Goal: Find specific page/section: Find specific page/section

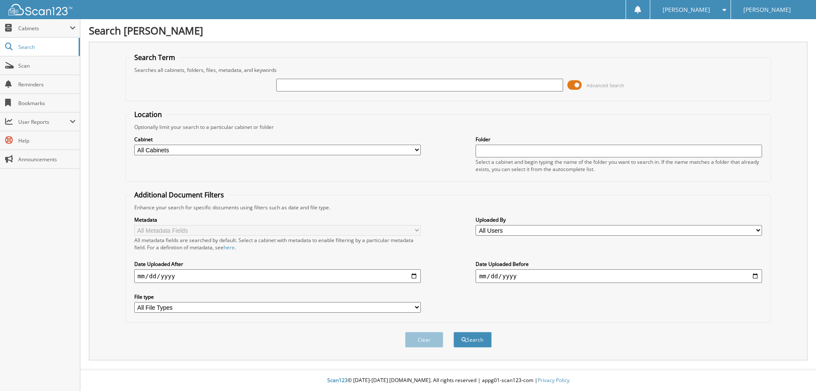
paste input "17P9934"
type input "17P9934"
click at [479, 335] on button "Search" at bounding box center [473, 340] width 38 height 16
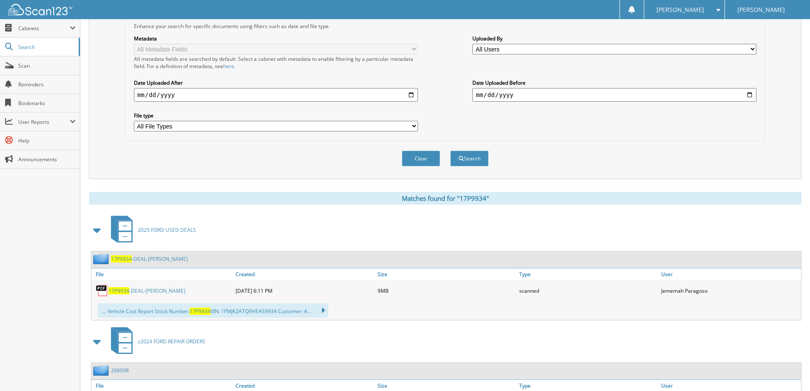
scroll to position [213, 0]
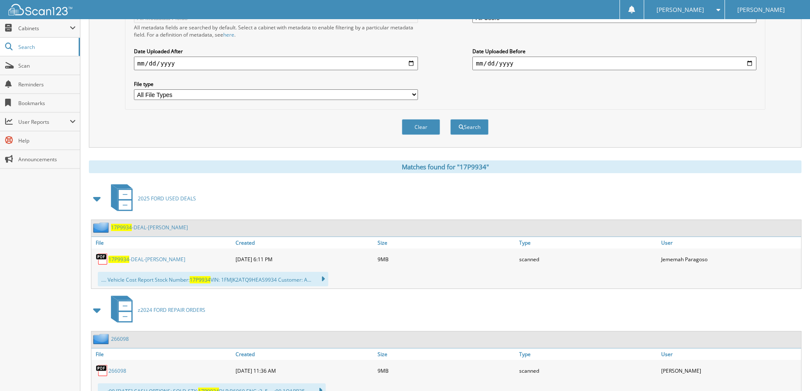
click at [169, 254] on div "17P9934 -DEAL-[PERSON_NAME]" at bounding box center [162, 258] width 142 height 17
click at [167, 259] on link "17P9934 -DEAL-[PERSON_NAME]" at bounding box center [146, 258] width 77 height 7
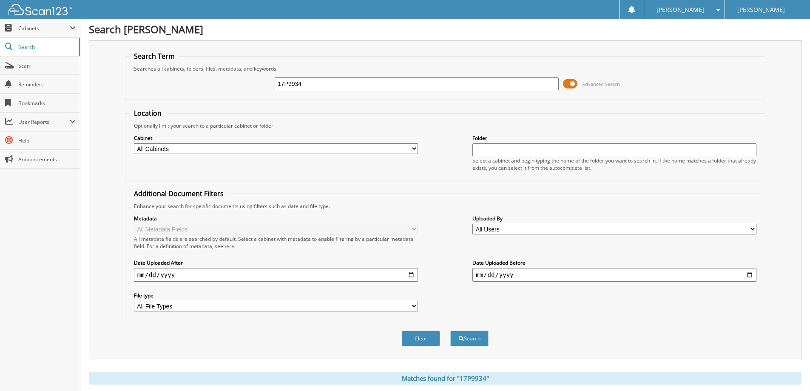
scroll to position [0, 0]
click at [340, 89] on input "17P9934" at bounding box center [417, 85] width 284 height 13
paste input "FM5K8D88JGC7821301"
type input "1FM5K8D88JGC78213"
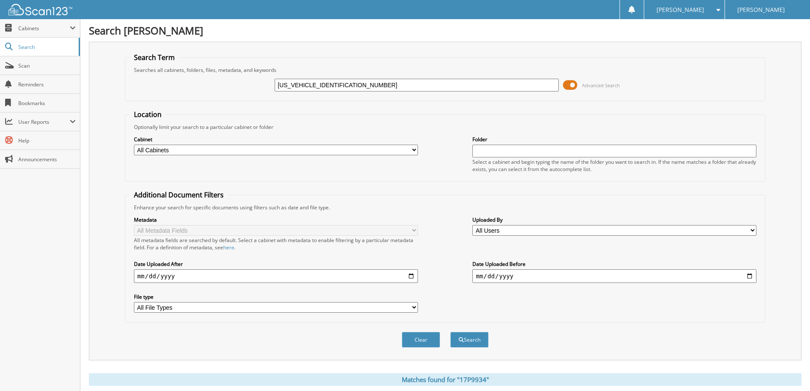
click at [450, 332] on button "Search" at bounding box center [469, 340] width 38 height 16
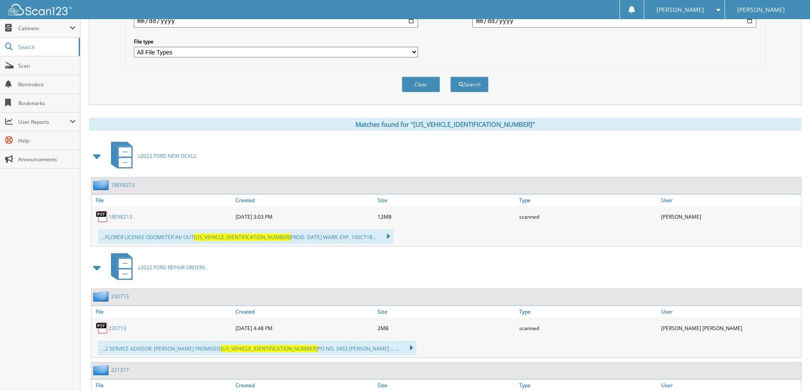
click at [124, 215] on link "18EX8213" at bounding box center [120, 216] width 24 height 7
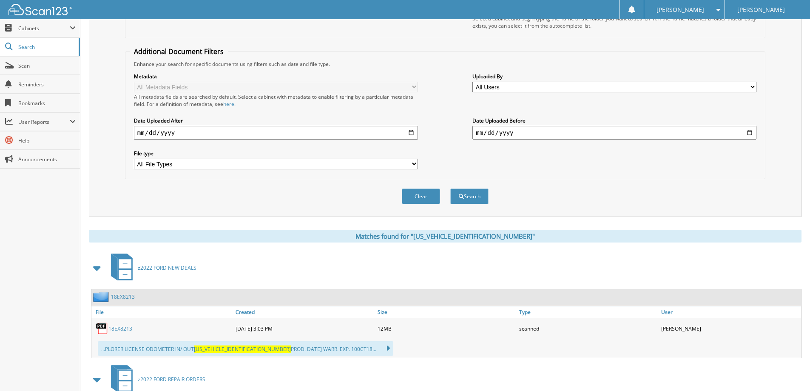
scroll to position [43, 0]
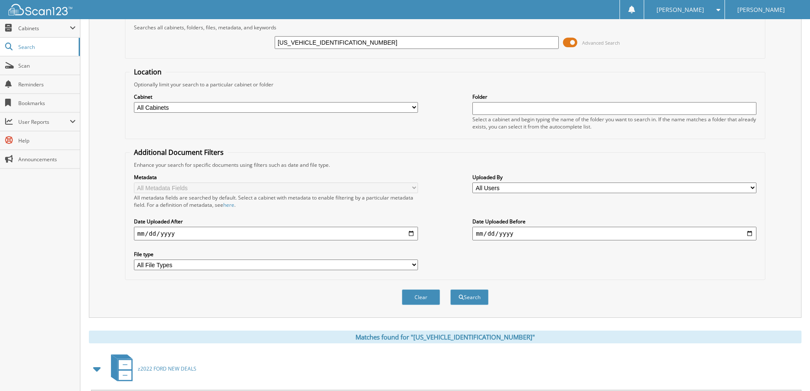
click at [383, 45] on input "[US_VEHICLE_IDENTIFICATION_NUMBER]" at bounding box center [417, 42] width 284 height 13
paste input "TFW1E51NKE7133201"
type input "1FTFW1E51NKE71332"
click at [450, 289] on button "Search" at bounding box center [469, 297] width 38 height 16
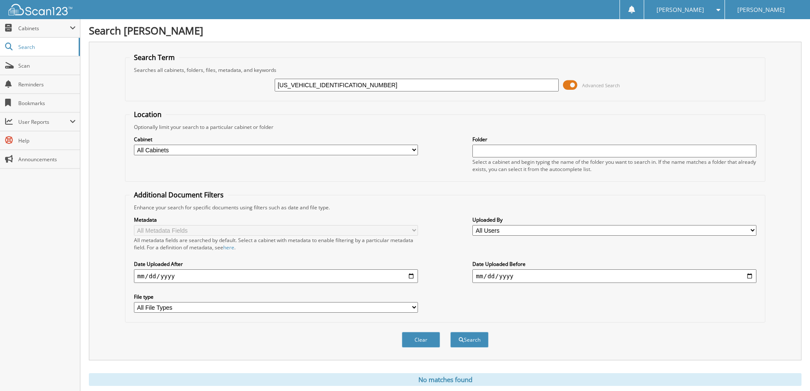
click at [394, 85] on input "1FTFW1E51NKE71332" at bounding box center [417, 85] width 284 height 13
paste input "EW1E50KKE4211901"
type input "1FTEW1E50KKE42119"
click at [450, 332] on button "Search" at bounding box center [469, 340] width 38 height 16
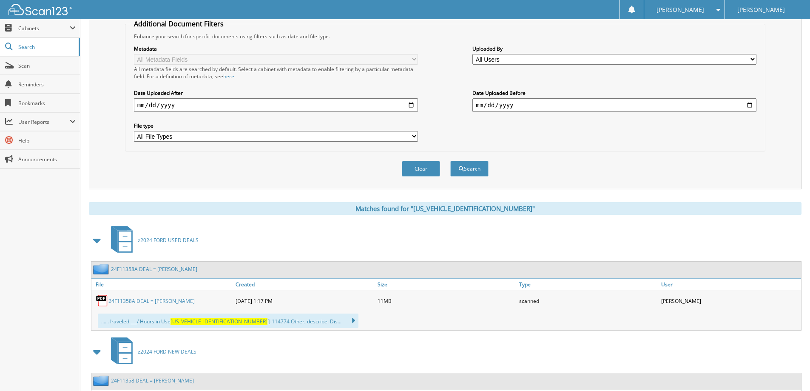
scroll to position [213, 0]
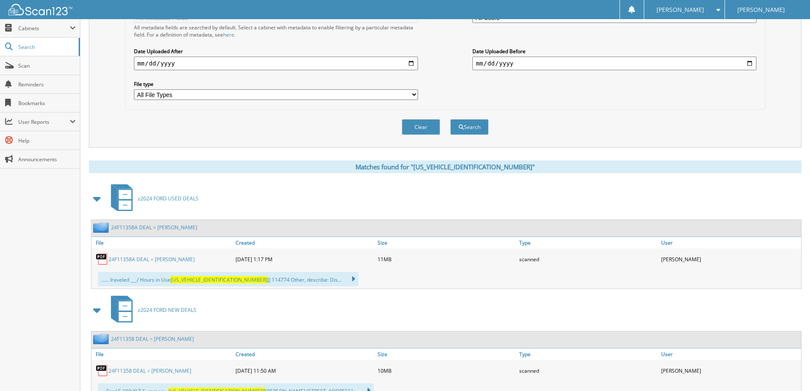
click at [185, 258] on link "24F11358A DEAL = [PERSON_NAME]" at bounding box center [151, 258] width 86 height 7
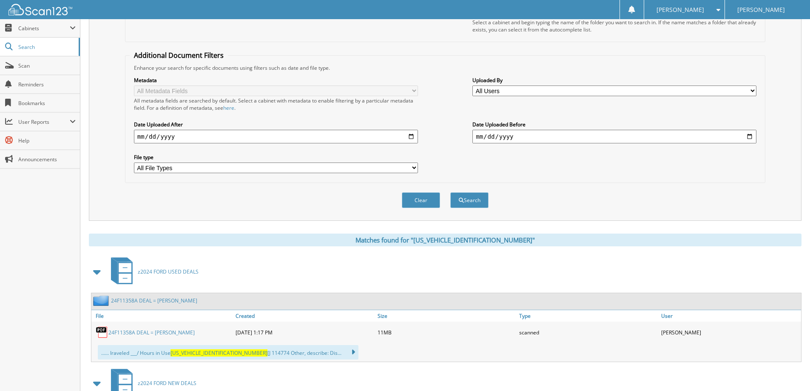
scroll to position [0, 0]
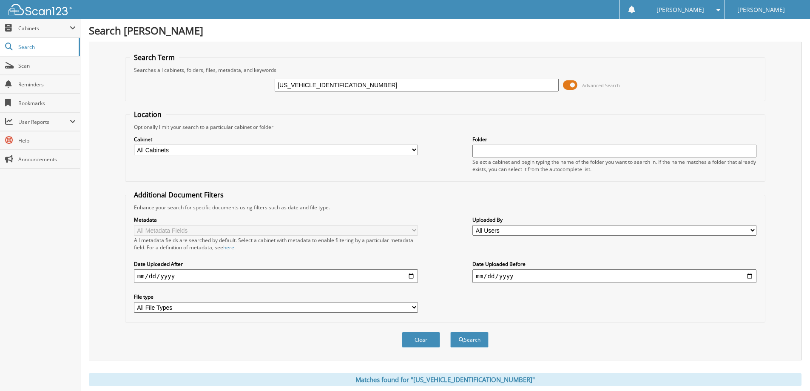
click at [343, 82] on input "1FTEW1E50KKE42119" at bounding box center [417, 85] width 284 height 13
click at [471, 88] on input "1FTEW1E50KKE42119" at bounding box center [417, 85] width 284 height 13
click at [471, 87] on input "1FTEW1E50KKE42119" at bounding box center [417, 85] width 284 height 13
paste input "8W3BN8NED3551401"
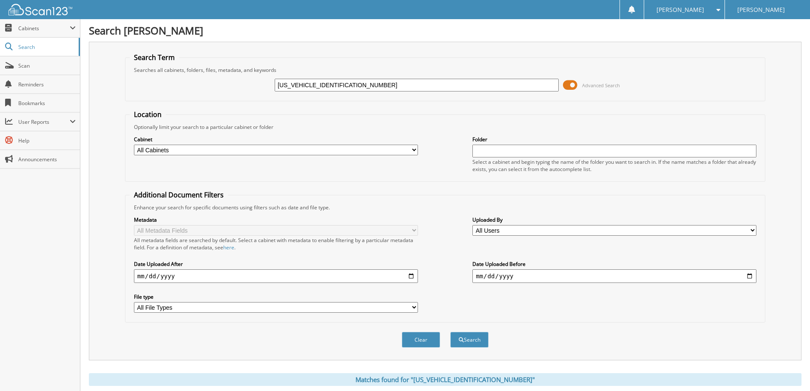
type input "1FT8W3BN8NED35514"
click at [450, 332] on button "Search" at bounding box center [469, 340] width 38 height 16
click at [363, 84] on input "1FT8W3BN8NED35514" at bounding box center [417, 85] width 284 height 13
paste input "3FMTK1S53RMA5055001"
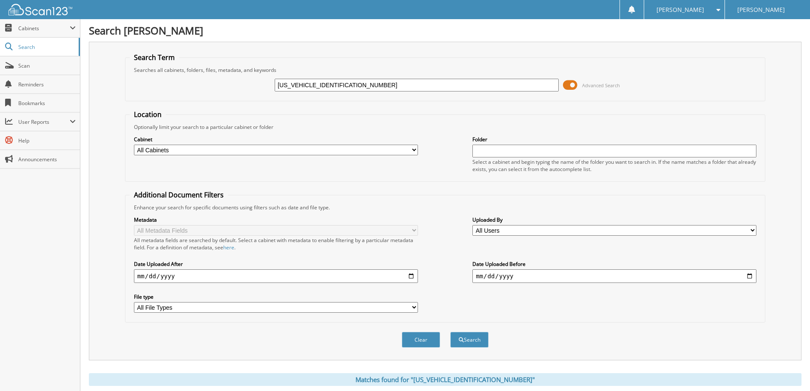
type input "[US_VEHICLE_IDENTIFICATION_NUMBER]"
click at [450, 332] on button "Search" at bounding box center [469, 340] width 38 height 16
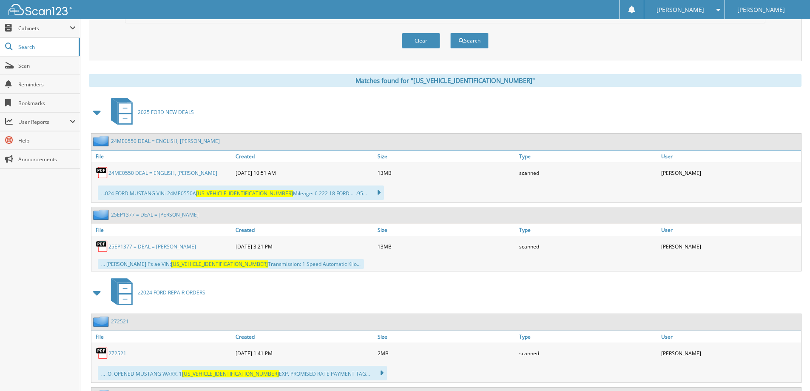
scroll to position [340, 0]
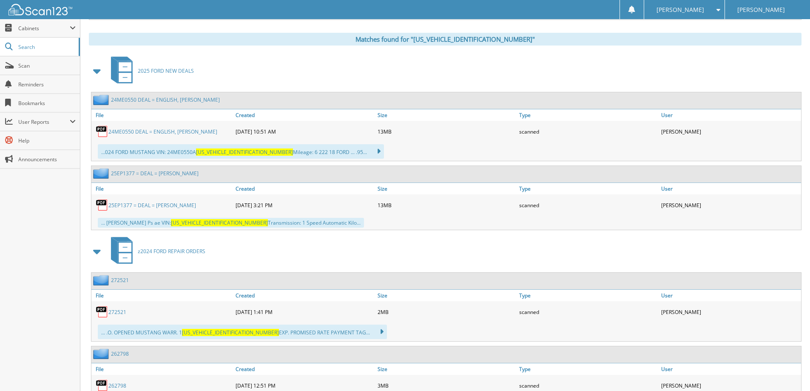
click at [182, 128] on div "24ME0550 DEAL = ENGLISH, [PERSON_NAME]" at bounding box center [162, 131] width 142 height 17
click at [185, 127] on div "24ME0550 DEAL = ENGLISH, [PERSON_NAME]" at bounding box center [162, 131] width 142 height 17
click at [183, 129] on link "24ME0550 DEAL = ENGLISH, HARRISON RILEY" at bounding box center [162, 131] width 109 height 7
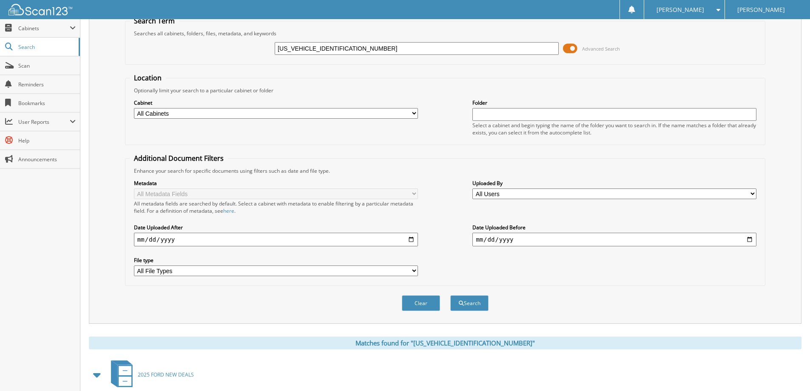
scroll to position [0, 0]
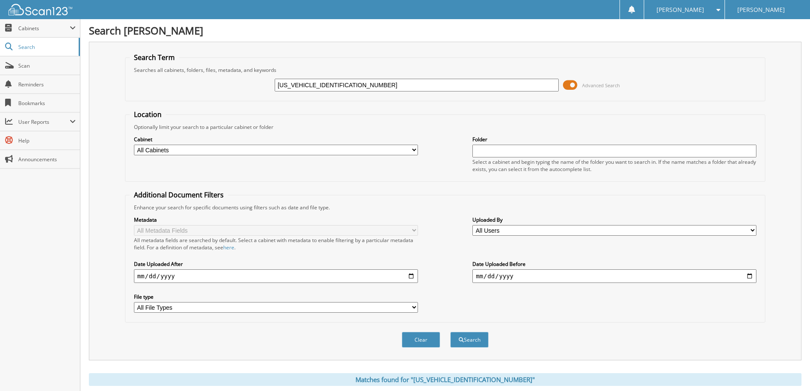
click at [361, 77] on div "3FMTK1S53RMA50550 Advanced Search" at bounding box center [445, 85] width 631 height 23
click at [355, 82] on input "3FMTK1S53RMA50550" at bounding box center [417, 85] width 284 height 13
paste input "1FT8W3BT9REE6541801"
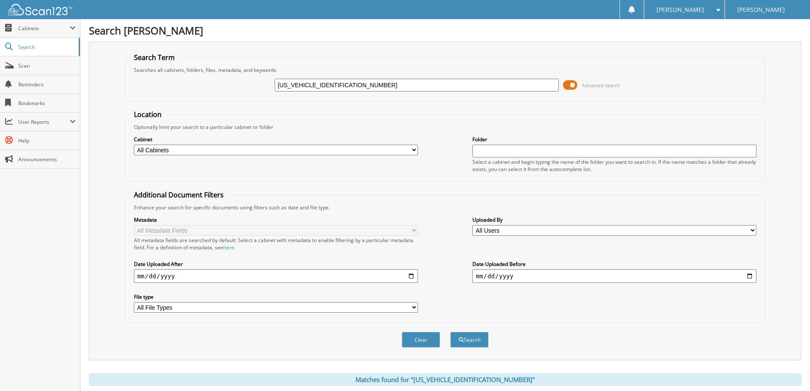
type input "1FT8W3BT9REE65418"
click at [450, 332] on button "Search" at bounding box center [469, 340] width 38 height 16
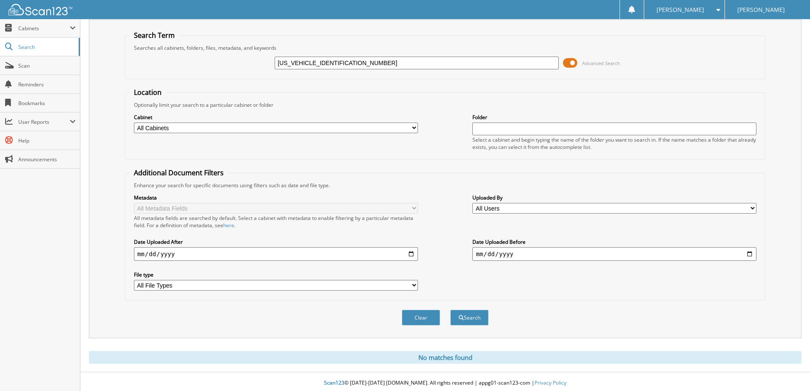
scroll to position [25, 0]
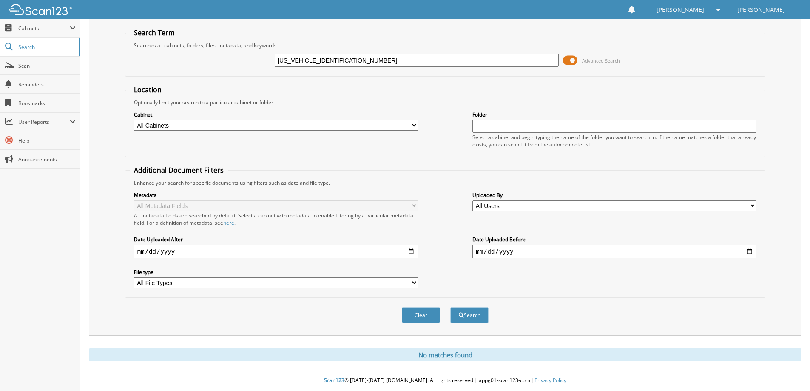
click at [355, 58] on input "1FT8W3BT9REE65418" at bounding box center [417, 60] width 284 height 13
paste input "MCU9H91LUB3535801"
type input "1FMCU9H91LUB35358"
click at [450, 307] on button "Search" at bounding box center [469, 315] width 38 height 16
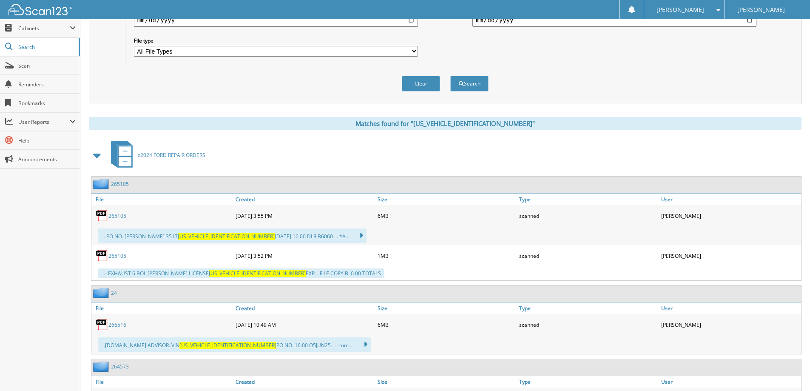
scroll to position [44, 0]
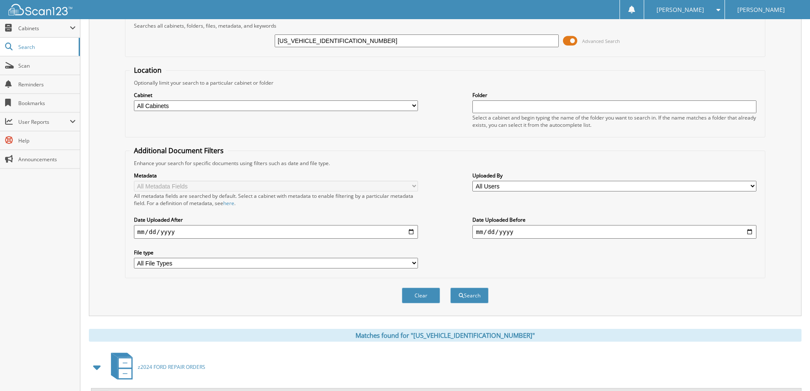
click at [349, 40] on input "1FMCU9H91LUB35358" at bounding box center [417, 40] width 284 height 13
paste input "DE5CP2NLB2660001"
type input "1FMDE5CP2NLB26600"
click at [450, 287] on button "Search" at bounding box center [469, 295] width 38 height 16
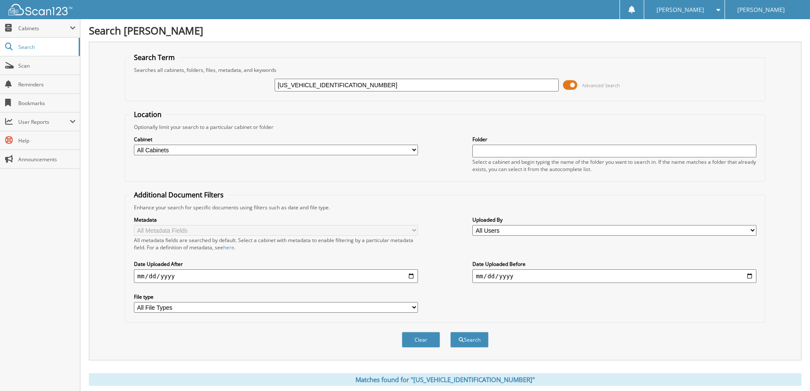
click at [377, 77] on div "[US_VEHICLE_IDENTIFICATION_NUMBER] Advanced Search" at bounding box center [445, 85] width 631 height 23
click at [371, 86] on input "[US_VEHICLE_IDENTIFICATION_NUMBER]" at bounding box center [417, 85] width 284 height 13
paste input "TER4FHXLLA3155101"
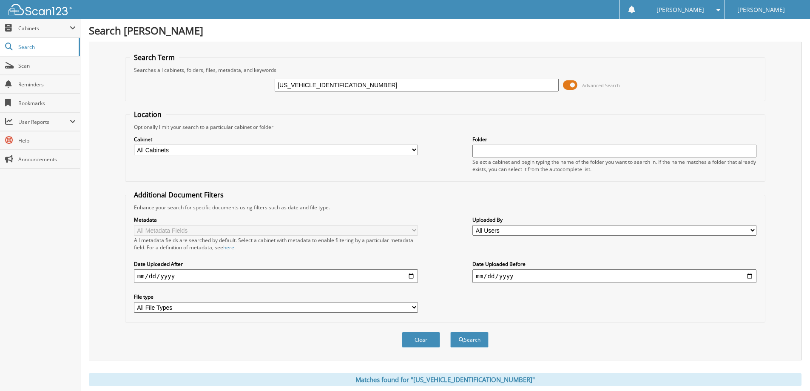
type input "1FTER4FHXLLA31551"
click at [450, 332] on button "Search" at bounding box center [469, 340] width 38 height 16
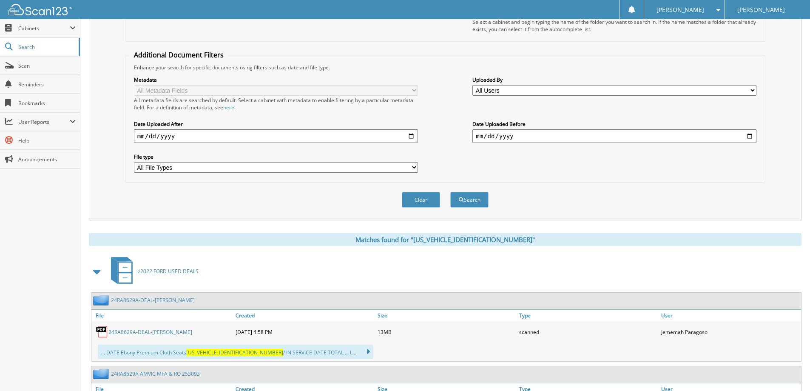
scroll to position [255, 0]
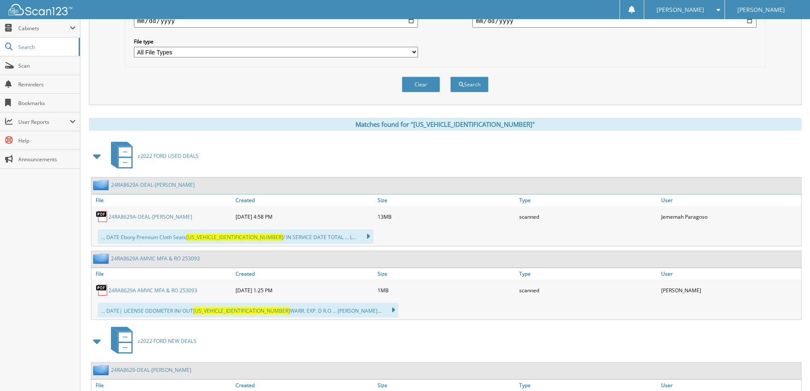
click at [170, 214] on link "24RA8629A-DEAL-[PERSON_NAME]" at bounding box center [150, 216] width 84 height 7
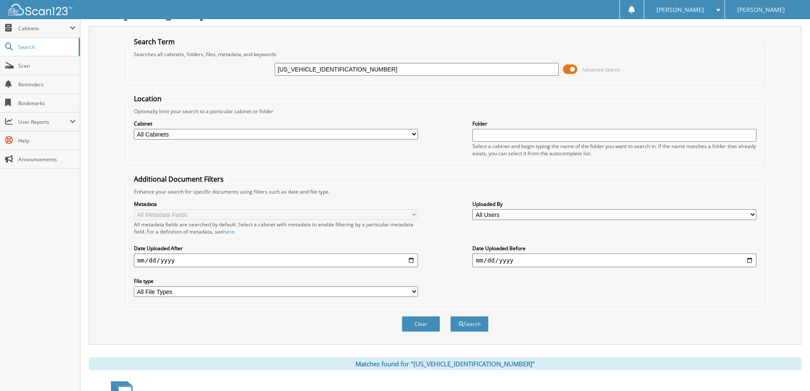
scroll to position [0, 0]
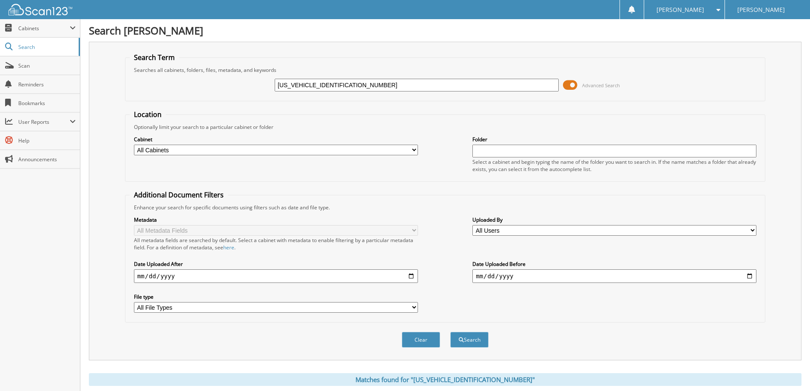
click at [454, 85] on input "[US_VEHICLE_IDENTIFICATION_NUMBER]" at bounding box center [417, 85] width 284 height 13
paste input "FW1E85MFB114650"
type input "[US_VEHICLE_IDENTIFICATION_NUMBER]"
click at [450, 332] on button "Search" at bounding box center [469, 340] width 38 height 16
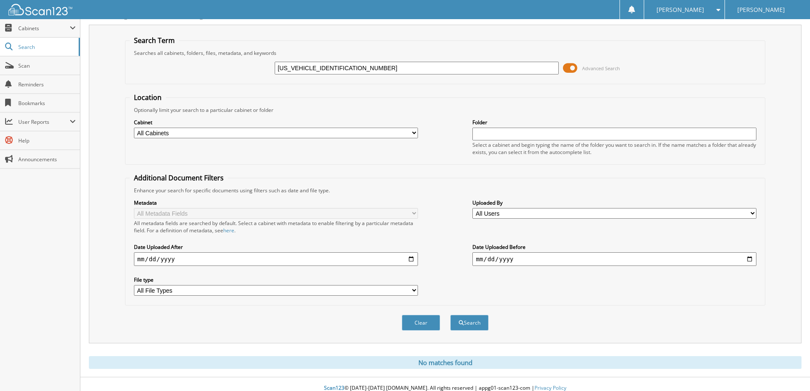
scroll to position [25, 0]
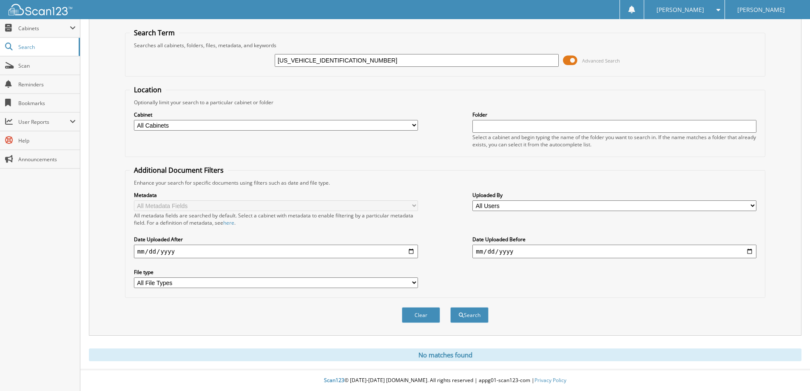
click at [361, 55] on input "[US_VEHICLE_IDENTIFICATION_NUMBER]" at bounding box center [417, 60] width 284 height 13
paste input "EW1E43LKF1281801"
type input "1FTEW1E43LKF12818"
click at [450, 307] on button "Search" at bounding box center [469, 315] width 38 height 16
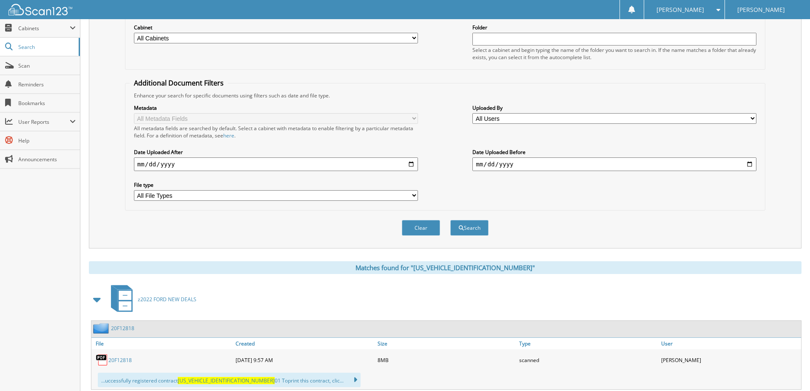
scroll to position [255, 0]
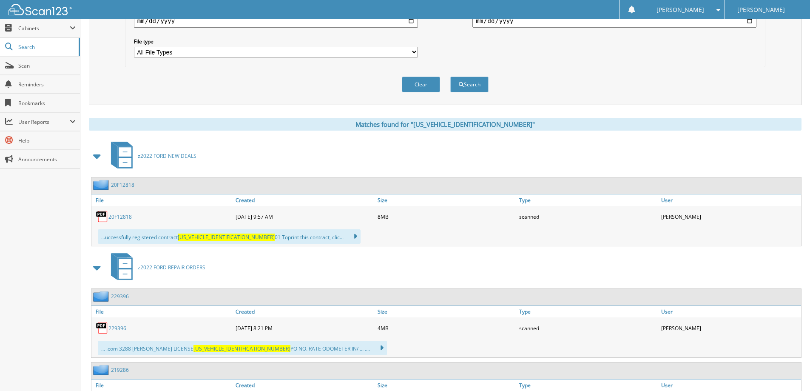
click at [123, 219] on link "20F12818" at bounding box center [119, 216] width 23 height 7
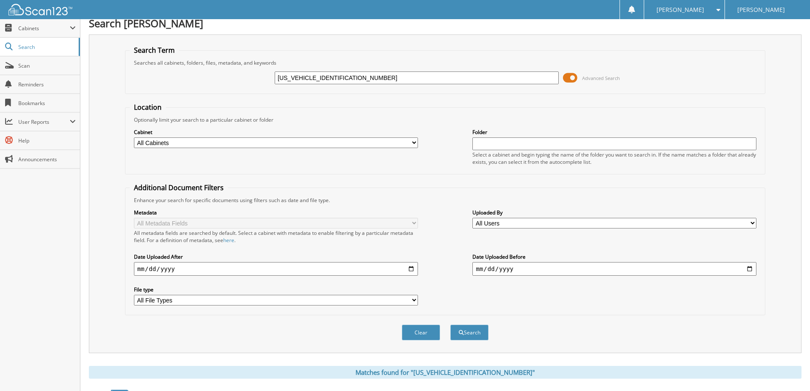
scroll to position [0, 0]
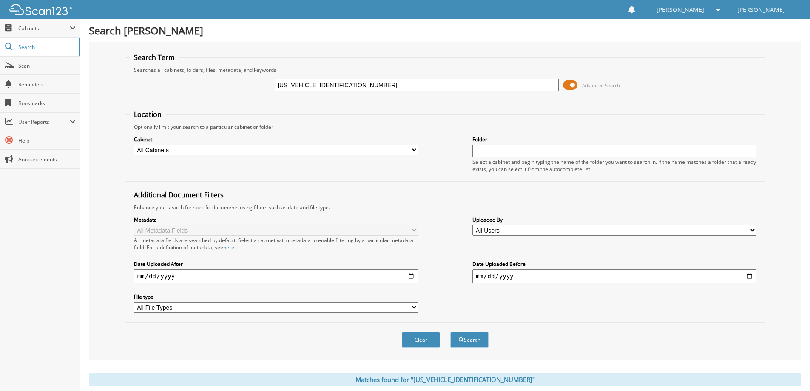
click at [339, 81] on input "1FTEW1E43LKF12818" at bounding box center [417, 85] width 284 height 13
paste input "FW1E89NKE8329901"
type input "1FTFW1E89NKE83299"
click at [450, 332] on button "Search" at bounding box center [469, 340] width 38 height 16
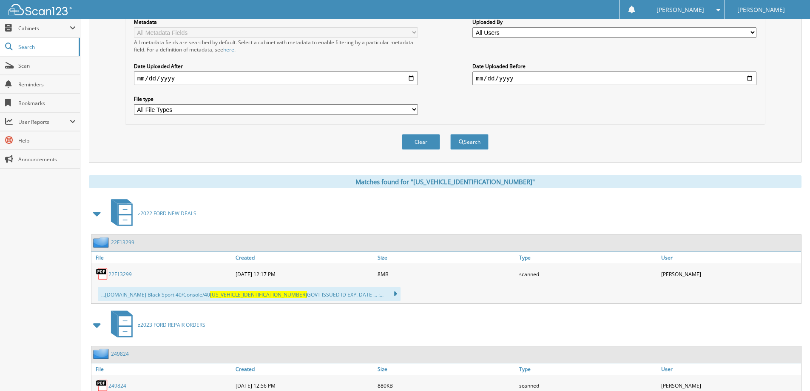
scroll to position [213, 0]
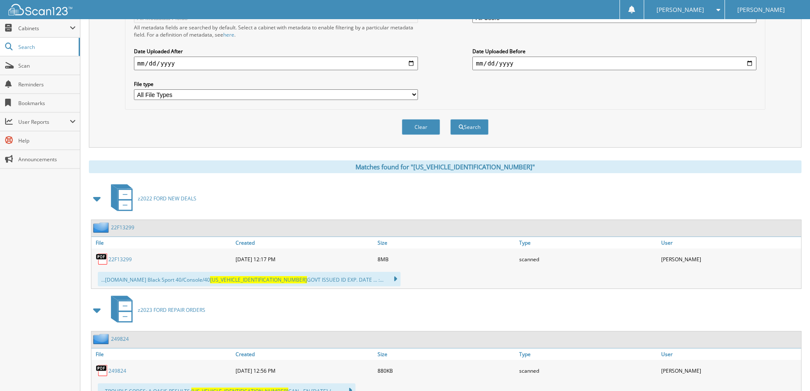
click at [130, 258] on link "22F13299" at bounding box center [119, 258] width 23 height 7
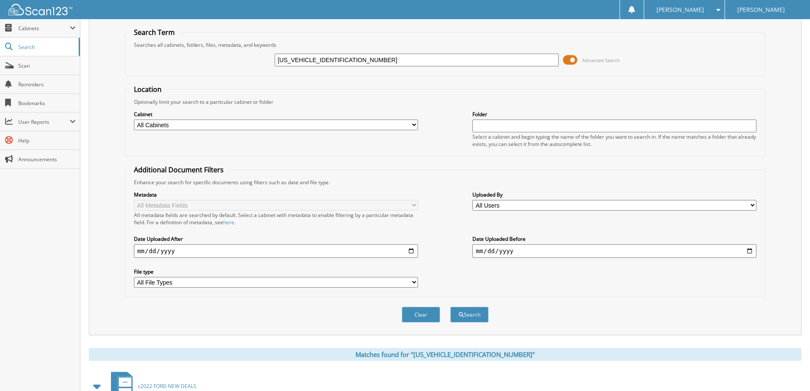
scroll to position [0, 0]
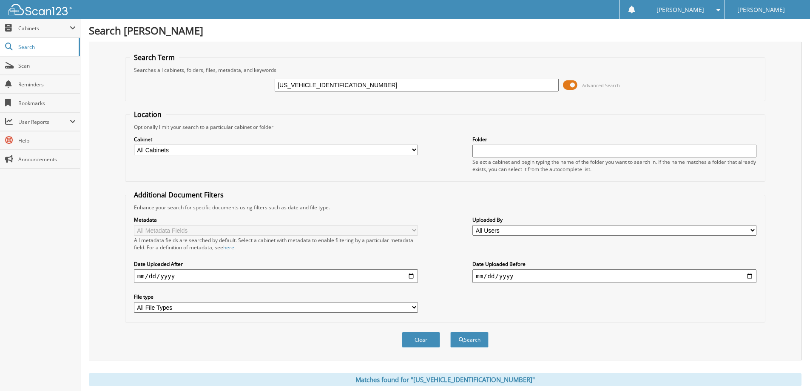
click at [348, 87] on input "[US_VEHICLE_IDENTIFICATION_NUMBER]" at bounding box center [417, 85] width 284 height 13
click at [348, 87] on input "1FTFW1E89NKE83299" at bounding box center [417, 85] width 284 height 13
paste input "UNKNOWN25097B9E4301"
type input "UNKNOWN25097B9E43"
click at [450, 332] on button "Search" at bounding box center [469, 340] width 38 height 16
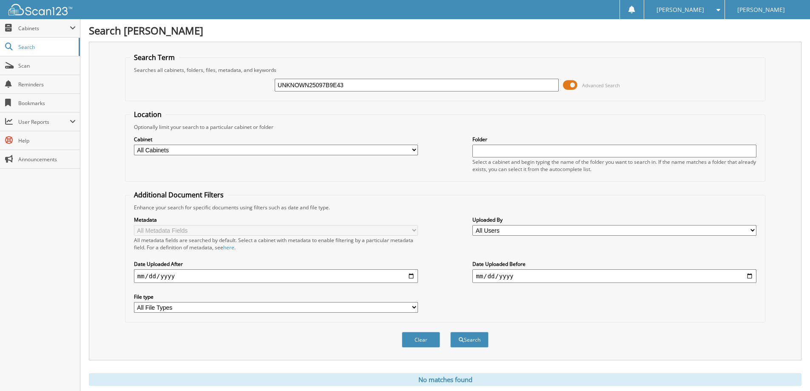
click at [338, 86] on input "UNKNOWN25097B9E43" at bounding box center [417, 85] width 284 height 13
paste input "[PERSON_NAME]"
type input "[PERSON_NAME]"
click at [450, 332] on button "Search" at bounding box center [469, 340] width 38 height 16
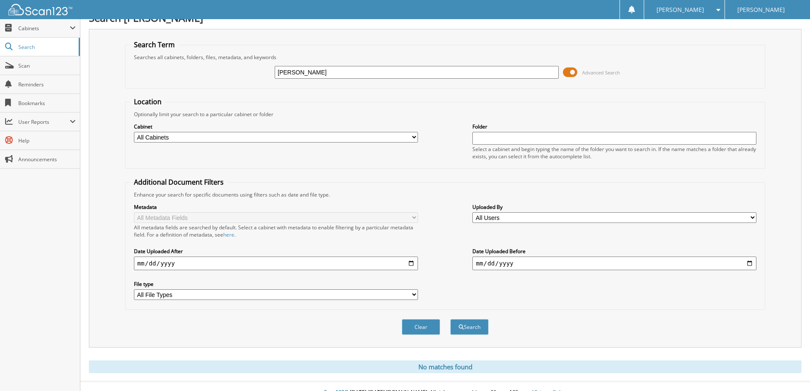
scroll to position [25, 0]
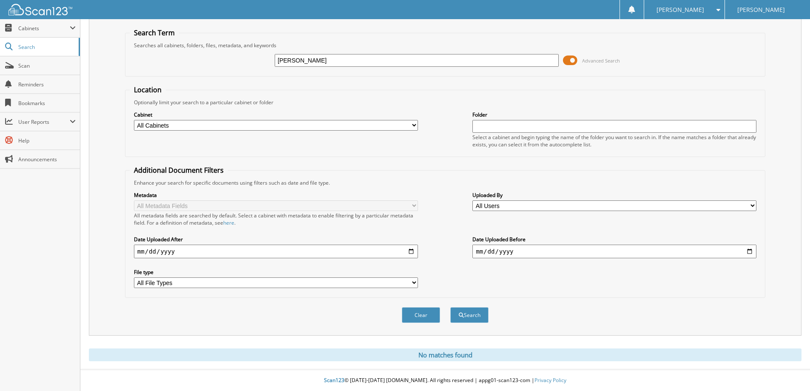
click at [326, 65] on input "SWIRSKY" at bounding box center [417, 60] width 284 height 13
click at [326, 64] on input "SWIRSKY" at bounding box center [417, 60] width 284 height 13
click at [327, 62] on input "SWIRSKY" at bounding box center [417, 60] width 284 height 13
paste input "2FMPK4AP8GBC3249101"
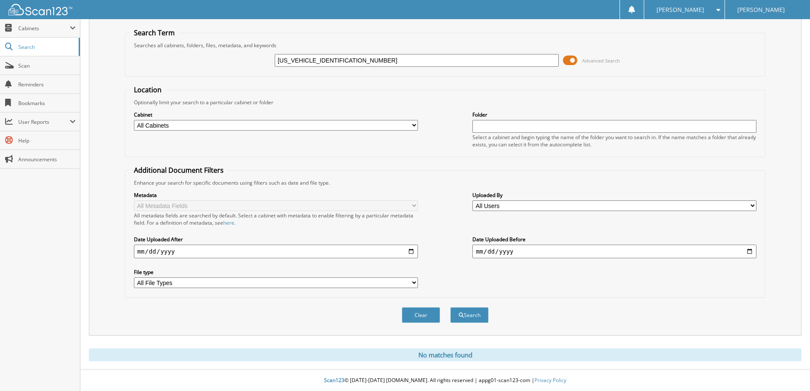
type input "2FMPK4AP8GBC32491"
click at [450, 307] on button "Search" at bounding box center [469, 315] width 38 height 16
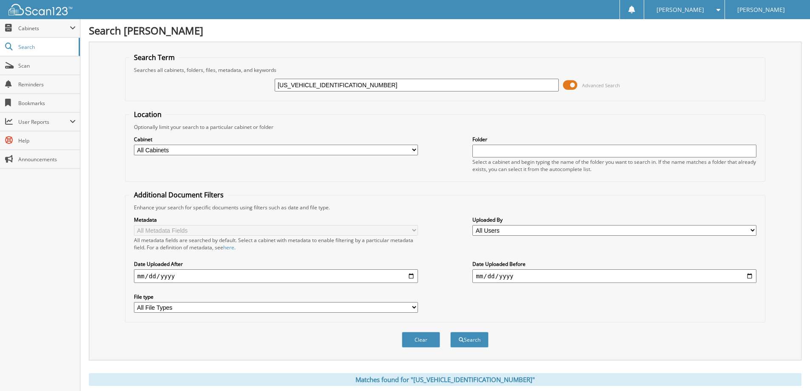
click at [343, 84] on input "2FMPK4AP8GBC32491" at bounding box center [417, 85] width 284 height 13
paste input "1FTVW1EL4PWG081720"
type input "1FTVW1EL4PWG08172"
click at [450, 332] on button "Search" at bounding box center [469, 340] width 38 height 16
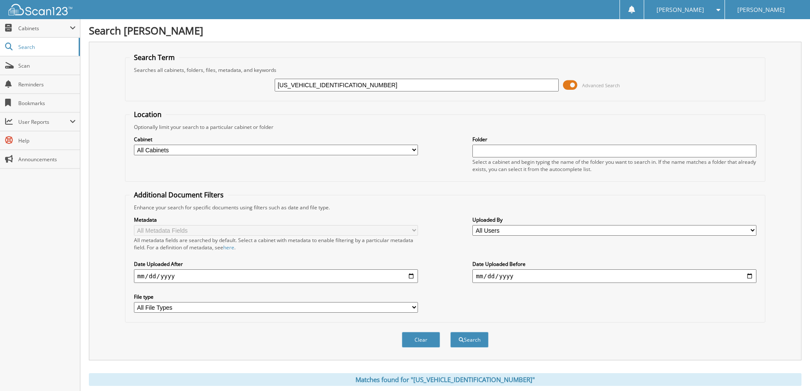
click at [351, 81] on input "[US_VEHICLE_IDENTIFICATION_NUMBER]" at bounding box center [417, 85] width 284 height 13
paste input "FW1E50MKD2880701"
type input "[US_VEHICLE_IDENTIFICATION_NUMBER]"
click at [450, 332] on button "Search" at bounding box center [469, 340] width 38 height 16
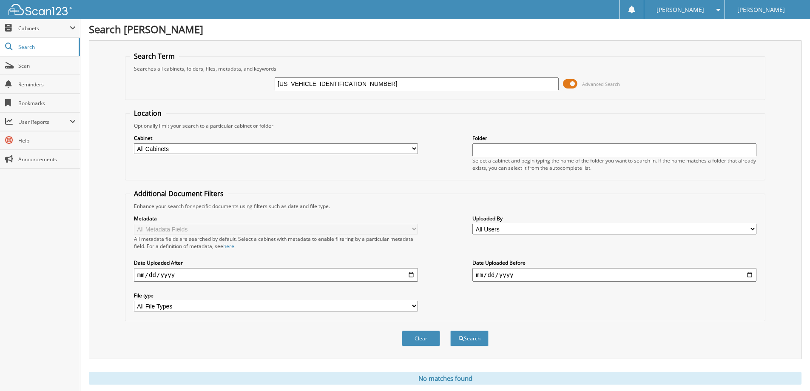
scroll to position [25, 0]
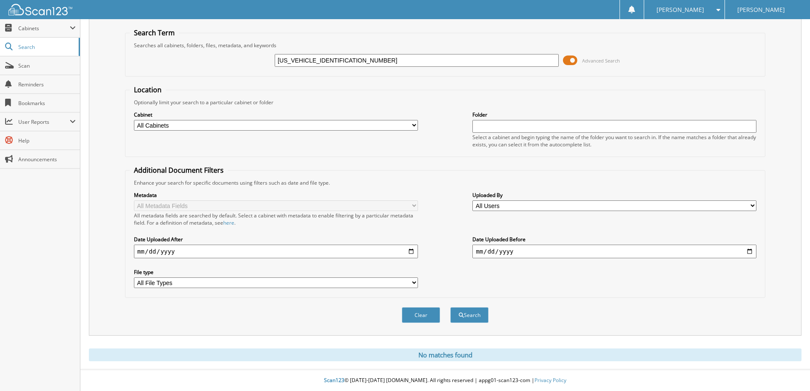
click at [343, 58] on input "1FTFW1E50MKD28807" at bounding box center [417, 60] width 284 height 13
paste input "3FTTW8A30RRA5012301"
type input "3FTTW8A30RRA50123"
click at [450, 307] on button "Search" at bounding box center [469, 315] width 38 height 16
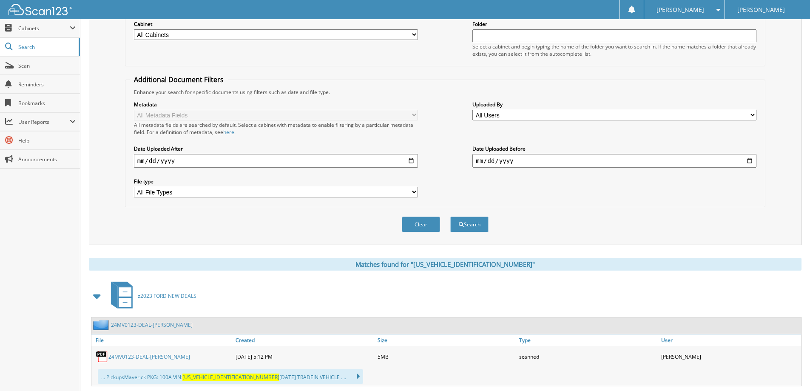
scroll to position [255, 0]
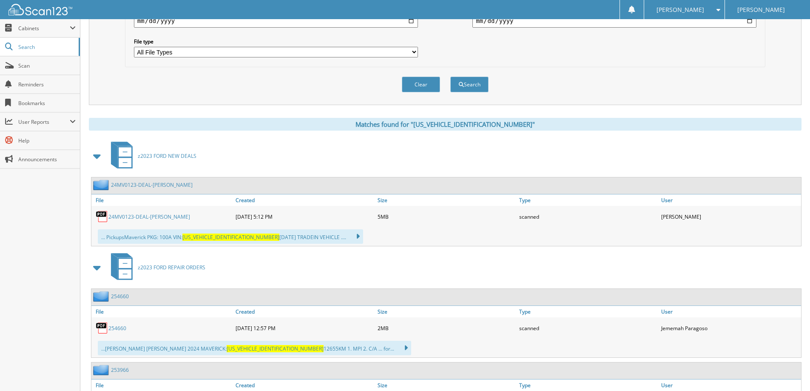
click at [173, 218] on link "24MV0123-DEAL-[PERSON_NAME]" at bounding box center [149, 216] width 82 height 7
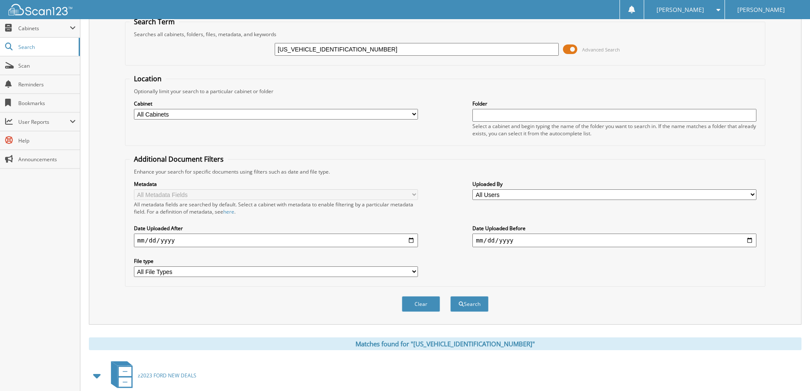
scroll to position [0, 0]
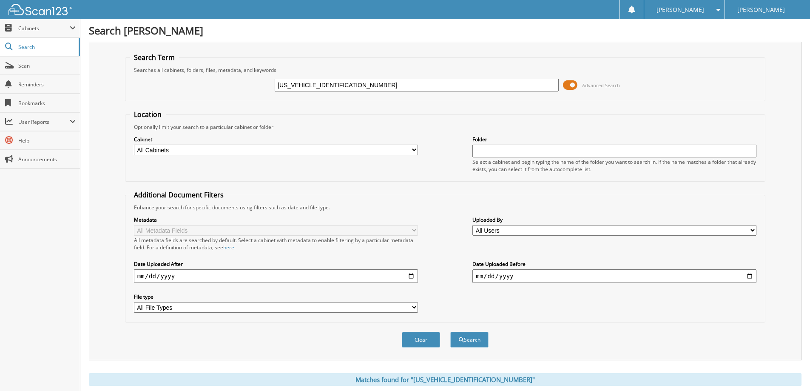
click at [383, 78] on div "3FTTW8A30RRA50123" at bounding box center [417, 85] width 284 height 14
click at [381, 80] on input "3FTTW8A30RRA50123" at bounding box center [417, 85] width 284 height 13
paste input "1FT8W3BT0REF4256401"
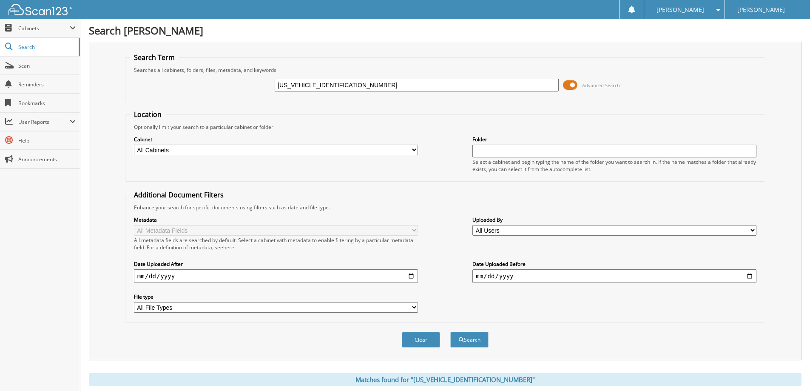
type input "1FT8W3BT0REF42564"
click at [450, 332] on button "Search" at bounding box center [469, 340] width 38 height 16
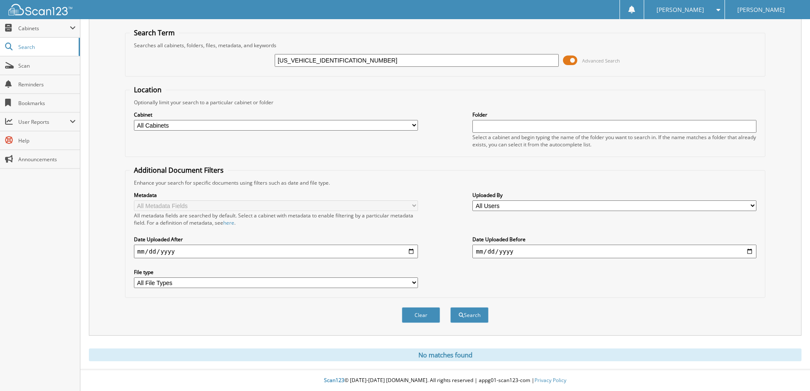
click at [334, 57] on input "[US_VEHICLE_IDENTIFICATION_NUMBER]" at bounding box center [417, 60] width 284 height 13
paste input "[VEHICLE_IDENTIFICATION_NUMBER]"
type input "[US_VEHICLE_IDENTIFICATION_NUMBER]"
click at [450, 307] on button "Search" at bounding box center [469, 315] width 38 height 16
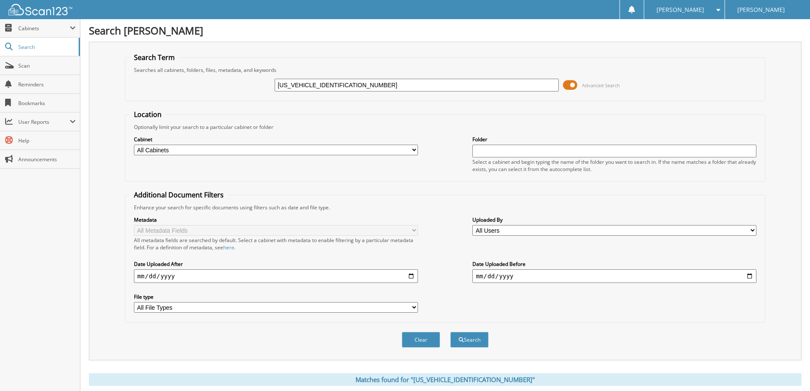
scroll to position [255, 0]
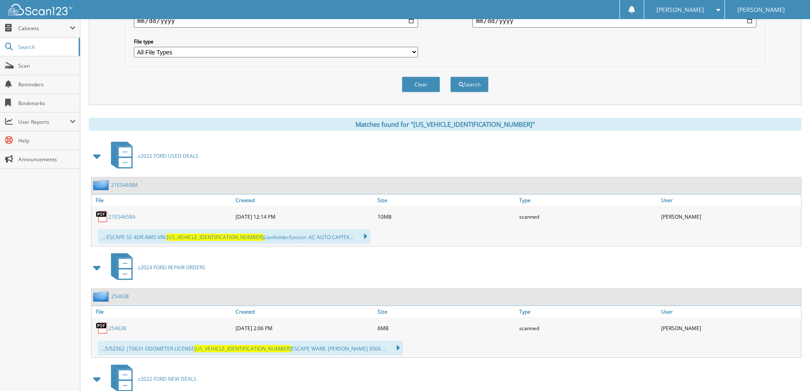
click at [123, 212] on div "21ES4658A" at bounding box center [162, 216] width 142 height 17
click at [117, 216] on link "21ES4658A" at bounding box center [121, 216] width 27 height 7
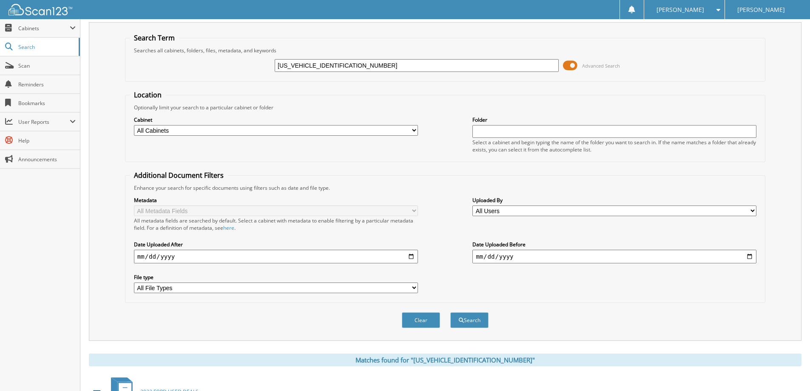
scroll to position [0, 0]
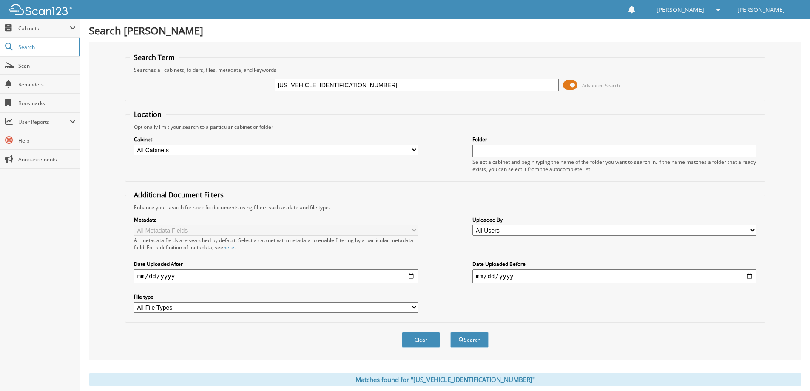
click at [382, 86] on input "1FMCU9GD1JUB00631" at bounding box center [417, 85] width 284 height 13
drag, startPoint x: 382, startPoint y: 86, endPoint x: 372, endPoint y: 87, distance: 9.9
click at [372, 87] on input "1FMCU9GD1JUB00631" at bounding box center [417, 85] width 284 height 13
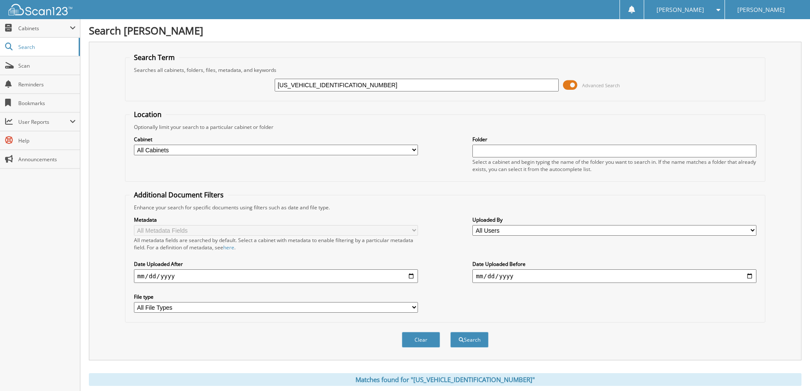
drag, startPoint x: 372, startPoint y: 87, endPoint x: 354, endPoint y: 83, distance: 19.2
click at [354, 83] on input "1FMCU9GD1JUB00631" at bounding box center [417, 85] width 284 height 13
paste input "2C3CCASG5NH2629020"
type input "2C3CCASG5NH262902"
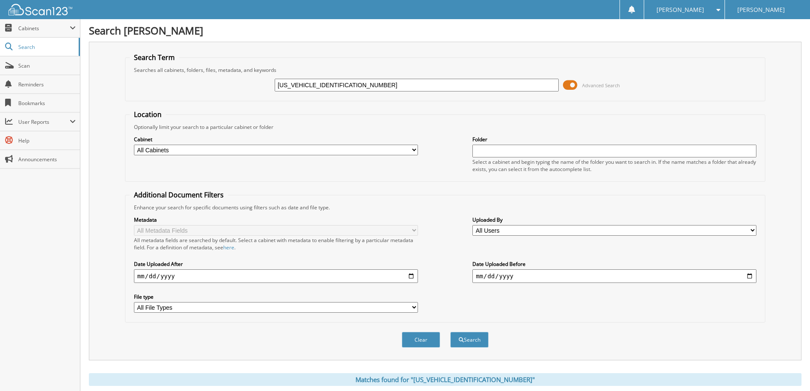
click at [450, 332] on button "Search" at bounding box center [469, 340] width 38 height 16
click at [374, 89] on input "[US_VEHICLE_IDENTIFICATION_NUMBER]" at bounding box center [417, 85] width 284 height 13
paste input "1FTEW1E88PFB3715401"
type input "[US_VEHICLE_IDENTIFICATION_NUMBER]"
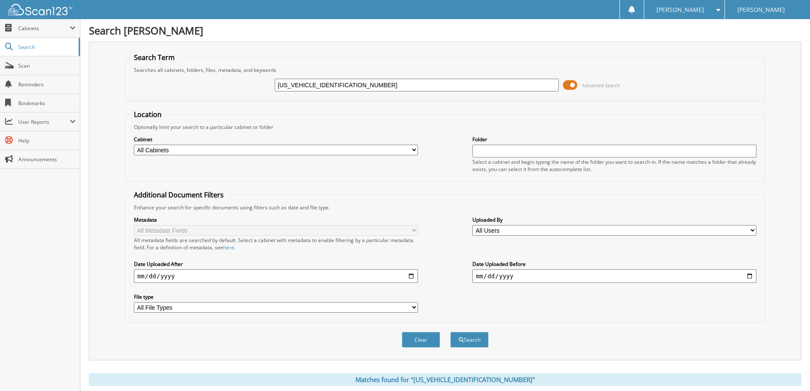
click at [450, 332] on button "Search" at bounding box center [469, 340] width 38 height 16
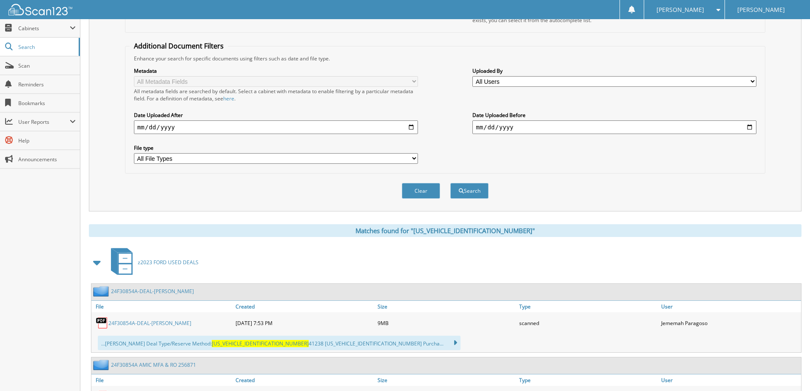
scroll to position [255, 0]
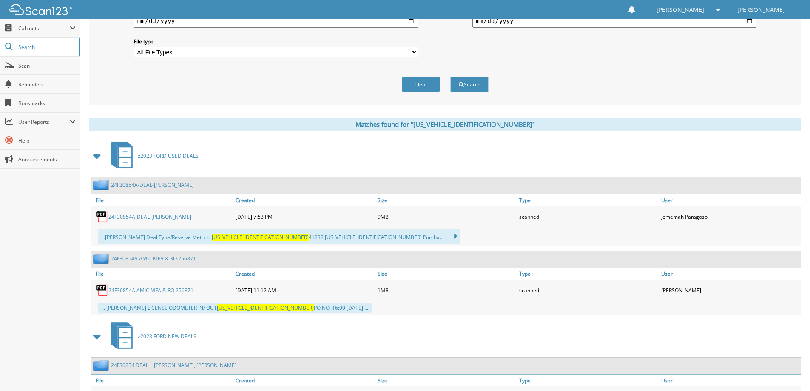
click at [156, 218] on link "24F30854A-DEAL-MOORE, DAVID" at bounding box center [149, 216] width 83 height 7
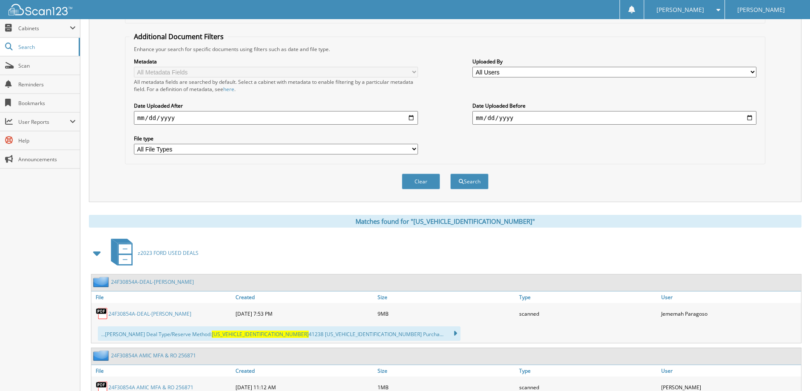
scroll to position [43, 0]
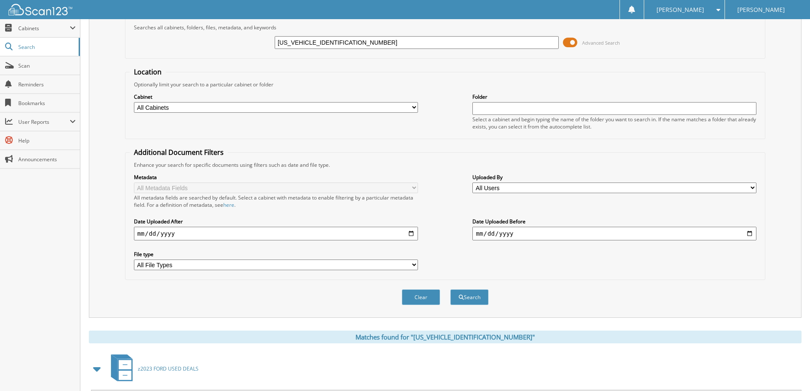
click at [387, 44] on input "1FTEW1E88PFB37154" at bounding box center [417, 42] width 284 height 13
paste input "MCU9GN5RUA9715501"
type input "1FMCU9GN5RUA97155"
click at [450, 289] on button "Search" at bounding box center [469, 297] width 38 height 16
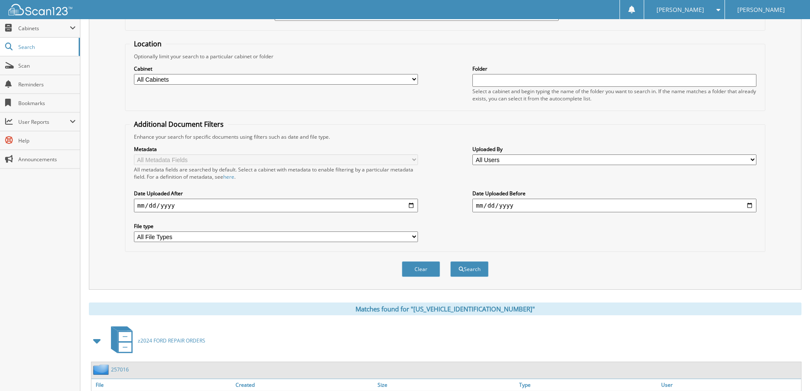
scroll to position [9, 0]
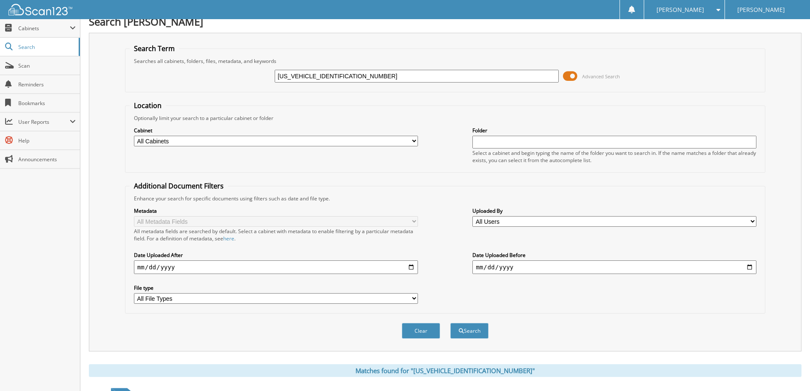
click at [403, 73] on input "[US_VEHICLE_IDENTIFICATION_NUMBER]" at bounding box center [417, 76] width 284 height 13
paste input "[VEHICLE_IDENTIFICATION_NUMBER]"
type input "[US_VEHICLE_IDENTIFICATION_NUMBER]"
click at [450, 323] on button "Search" at bounding box center [469, 331] width 38 height 16
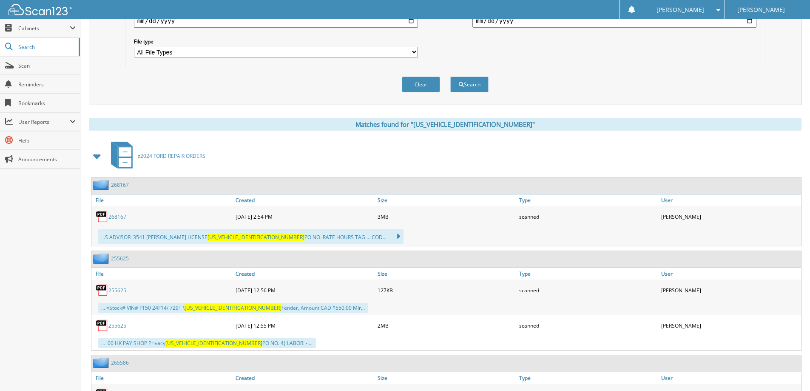
scroll to position [416, 0]
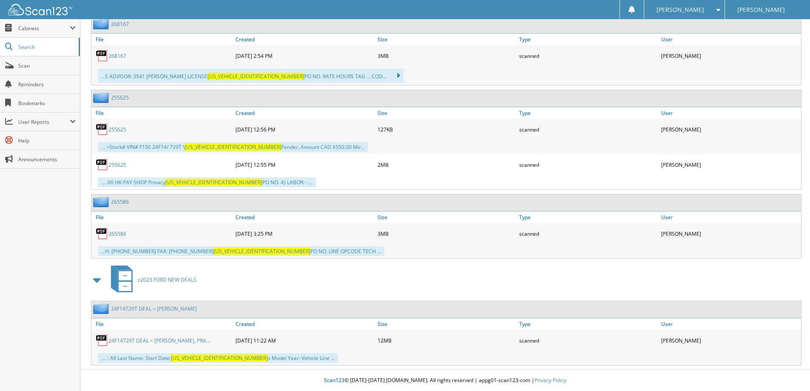
click at [142, 343] on link "24F14729T DEAL = [PERSON_NAME], PRA..." at bounding box center [159, 340] width 102 height 7
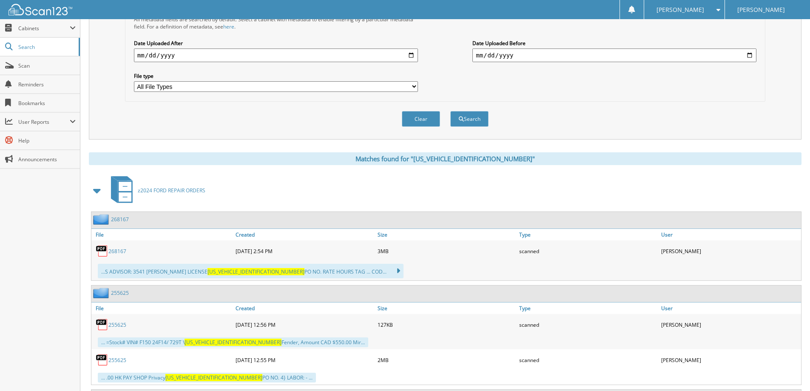
scroll to position [0, 0]
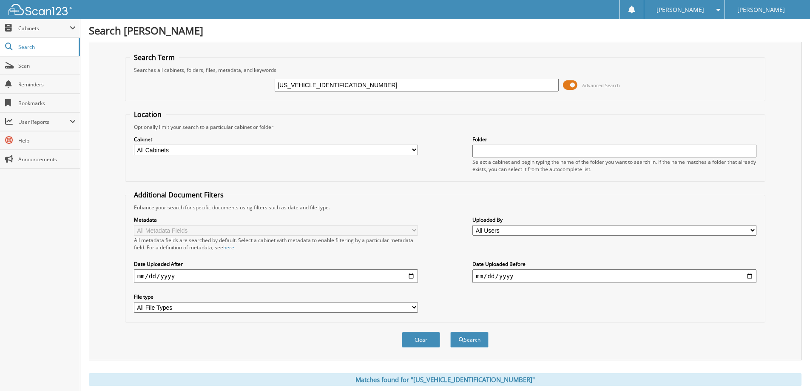
click at [349, 82] on input "[US_VEHICLE_IDENTIFICATION_NUMBER]" at bounding box center [417, 85] width 284 height 13
paste input "MCU9GD1JUB00631"
type input "[US_VEHICLE_IDENTIFICATION_NUMBER]"
click at [450, 332] on button "Search" at bounding box center [469, 340] width 38 height 16
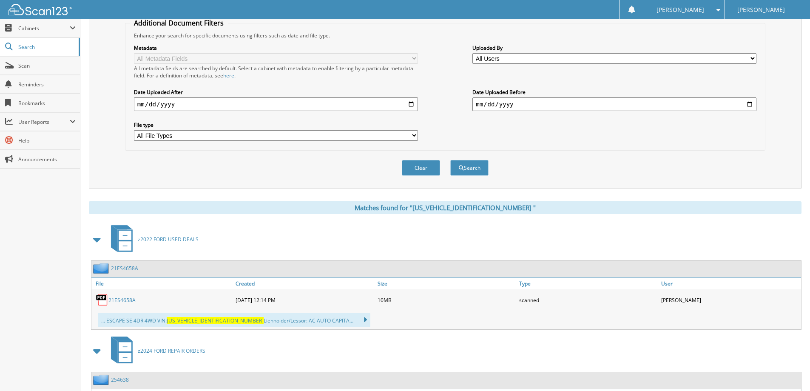
scroll to position [255, 0]
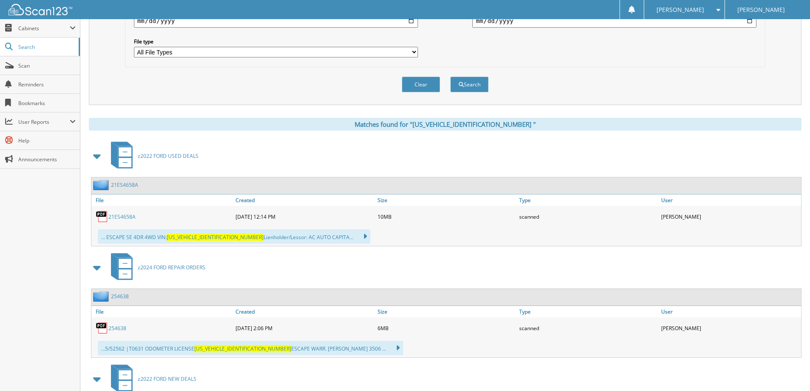
click at [133, 215] on link "2 1 E S 4 6 5 8 A" at bounding box center [121, 216] width 27 height 7
